Goal: Connect with others: Connect with others

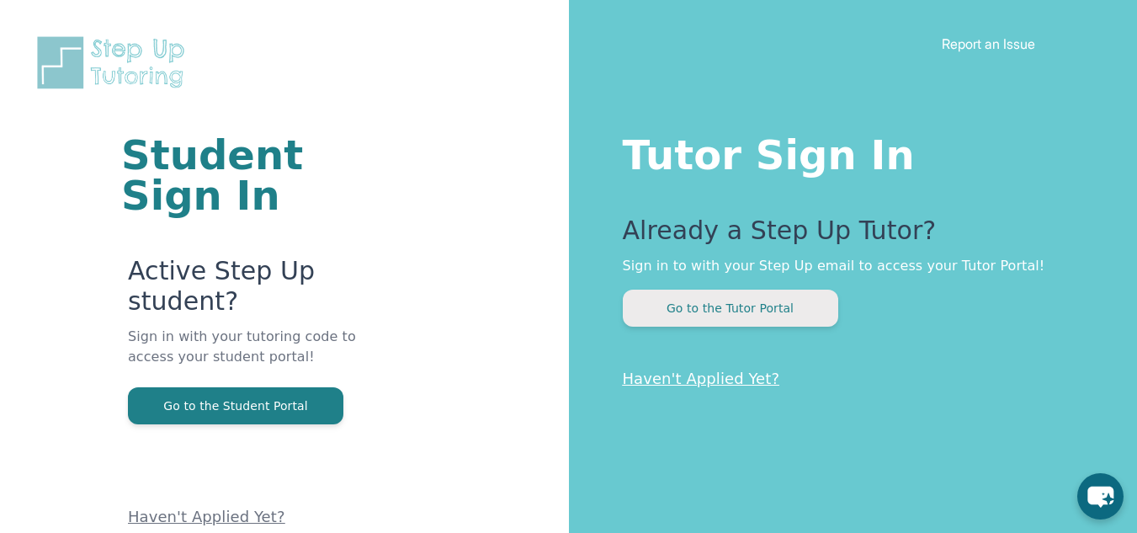
click at [735, 306] on button "Go to the Tutor Portal" at bounding box center [730, 307] width 215 height 37
click at [737, 300] on button "Go to the Tutor Portal" at bounding box center [730, 307] width 215 height 37
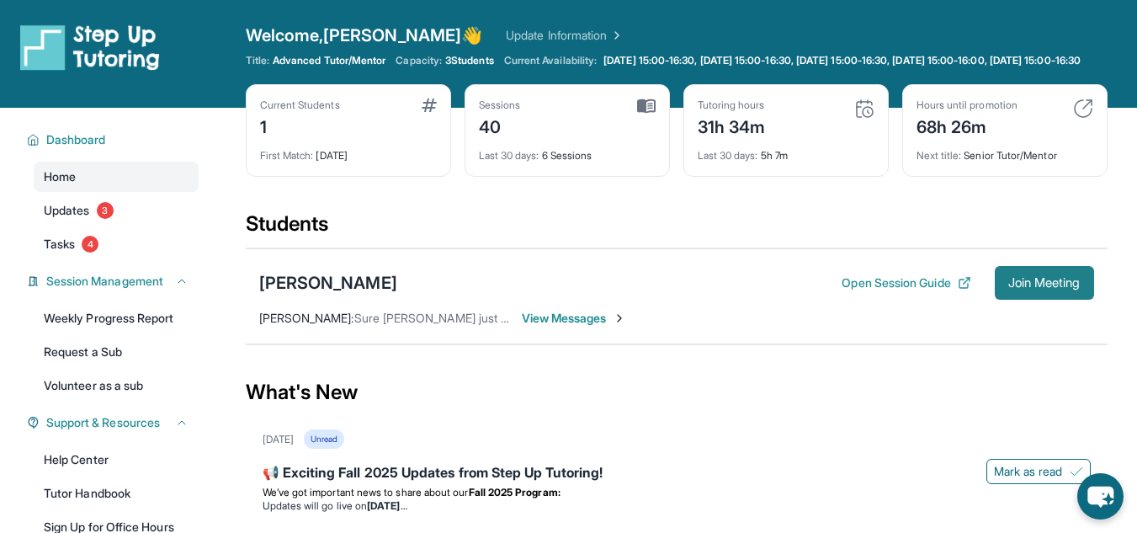
click at [1023, 288] on span "Join Meeting" at bounding box center [1044, 283] width 72 height 10
